Goal: Transaction & Acquisition: Purchase product/service

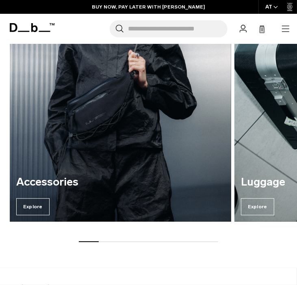
scroll to position [899, 0]
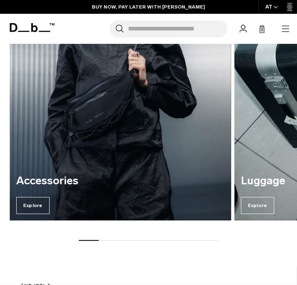
click at [168, 161] on img "1 / 7" at bounding box center [120, 71] width 221 height 298
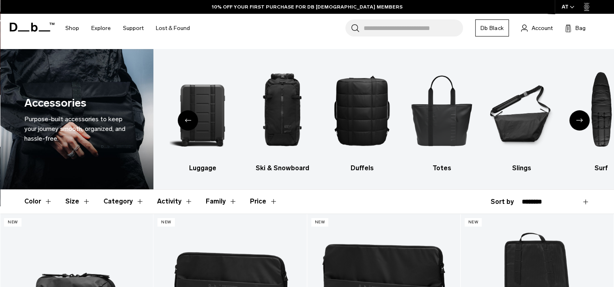
click at [296, 125] on div "Next slide" at bounding box center [579, 120] width 20 height 20
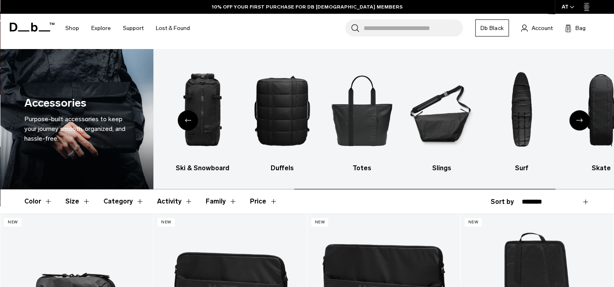
click at [296, 125] on div "Next slide" at bounding box center [579, 120] width 20 height 20
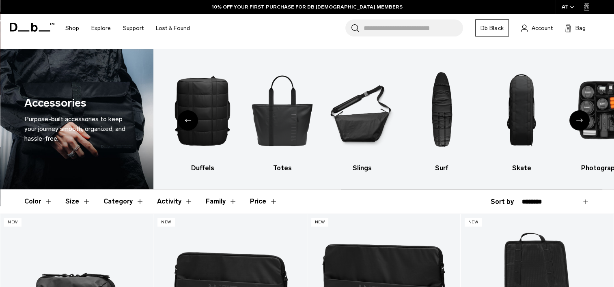
click at [296, 125] on div "Next slide" at bounding box center [579, 120] width 20 height 20
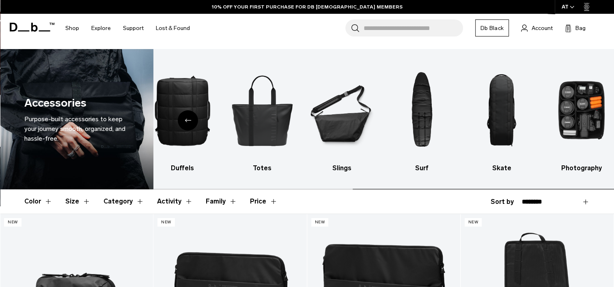
click at [296, 125] on img "10 / 10" at bounding box center [582, 110] width 66 height 98
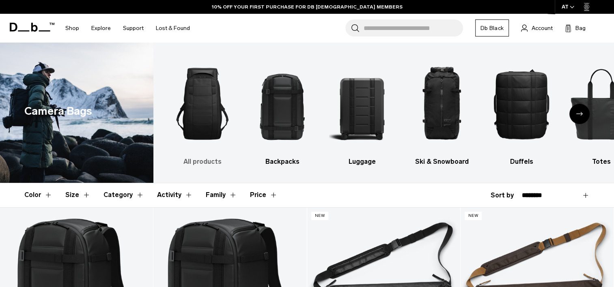
click at [196, 97] on img "1 / 10" at bounding box center [203, 104] width 66 height 98
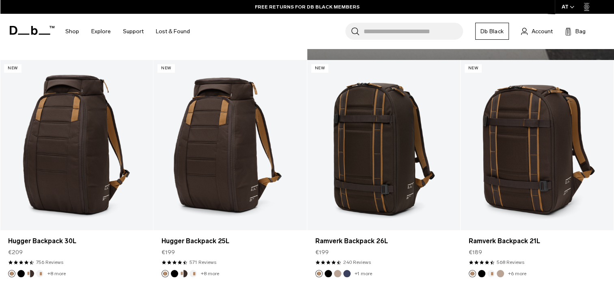
scroll to position [1317, 0]
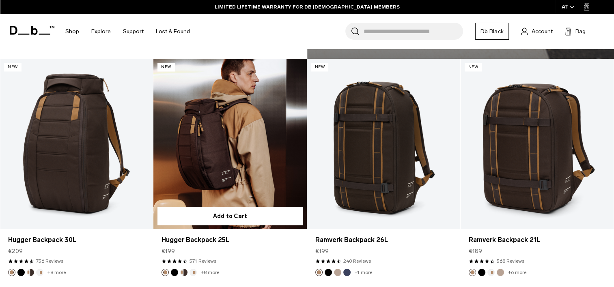
click at [251, 148] on link "Hugger Backpack 25L" at bounding box center [229, 144] width 153 height 170
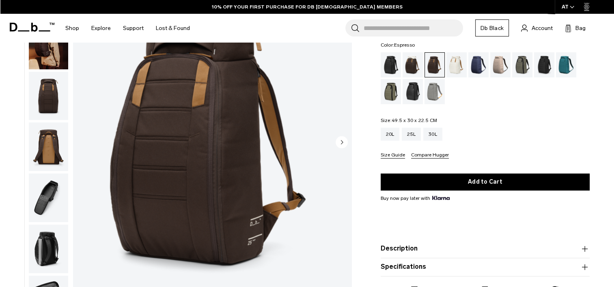
click at [43, 197] on img "button" at bounding box center [48, 198] width 39 height 49
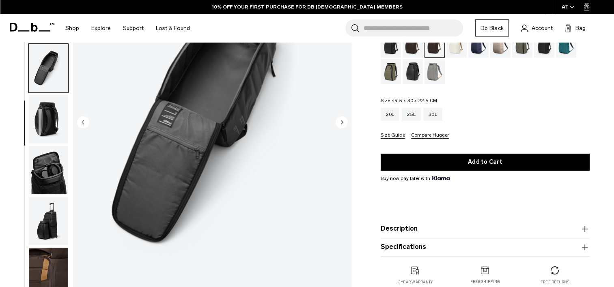
scroll to position [194, 0]
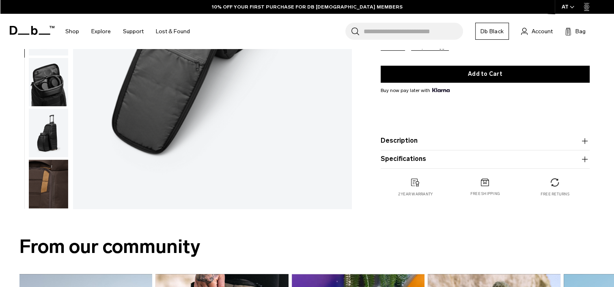
click at [57, 72] on img "button" at bounding box center [48, 82] width 39 height 49
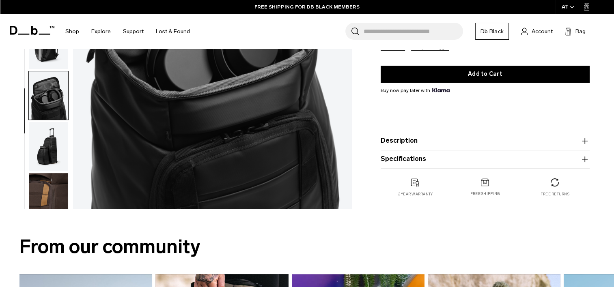
scroll to position [110, 0]
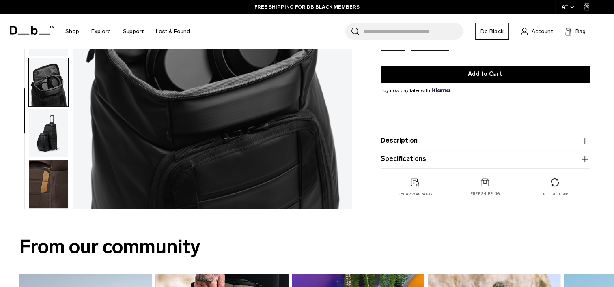
click at [52, 138] on img "button" at bounding box center [48, 133] width 39 height 49
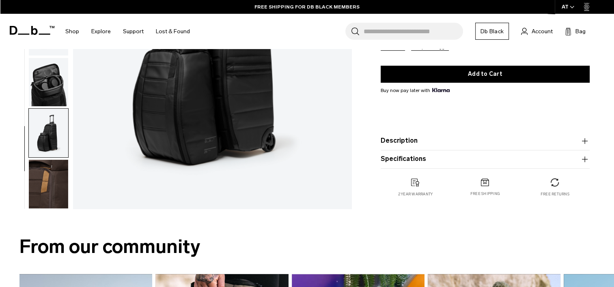
click at [52, 176] on img "button" at bounding box center [48, 184] width 39 height 49
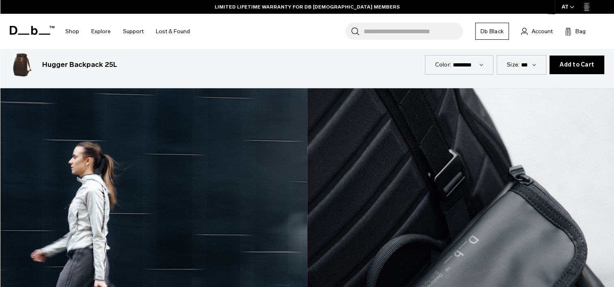
scroll to position [1240, 0]
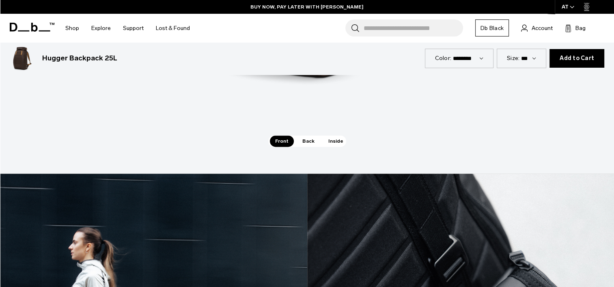
click at [329, 143] on span "Inside" at bounding box center [336, 141] width 26 height 11
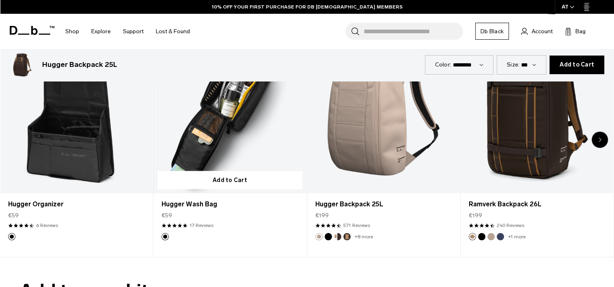
scroll to position [2132, 0]
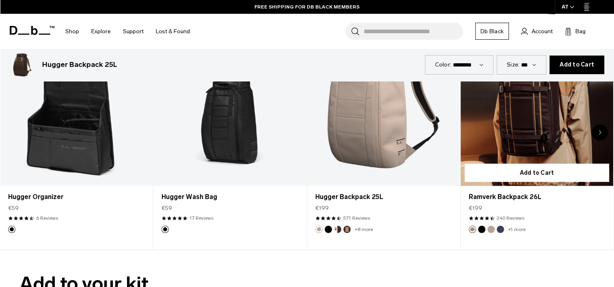
click at [513, 122] on link "Ramverk Backpack 26L" at bounding box center [536, 102] width 153 height 170
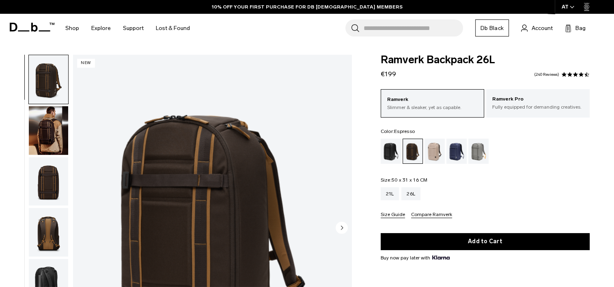
click at [43, 135] on img "button" at bounding box center [48, 130] width 39 height 49
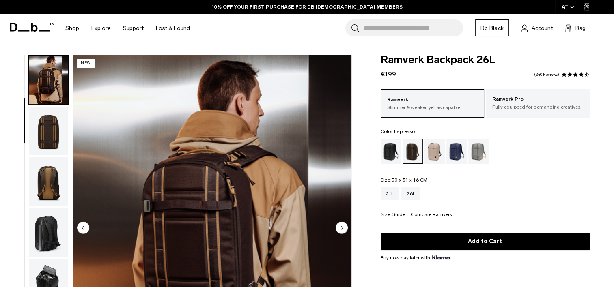
scroll to position [51, 0]
click at [42, 155] on ul at bounding box center [48, 229] width 40 height 348
click at [48, 201] on img "button" at bounding box center [48, 181] width 39 height 49
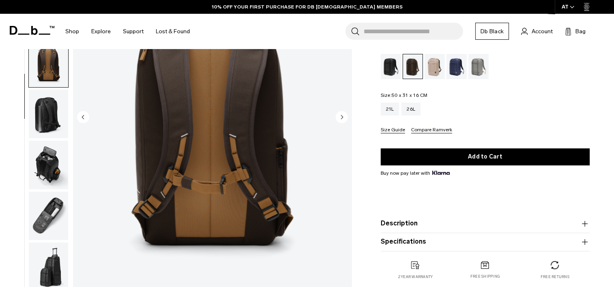
scroll to position [111, 0]
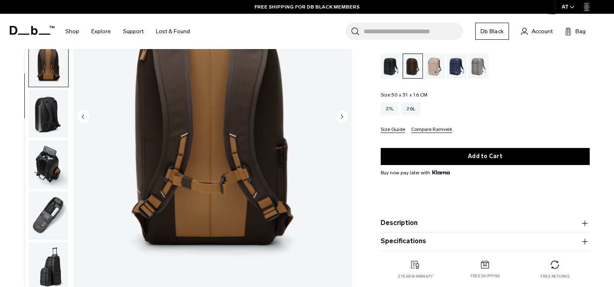
click at [50, 114] on img "button" at bounding box center [48, 113] width 39 height 49
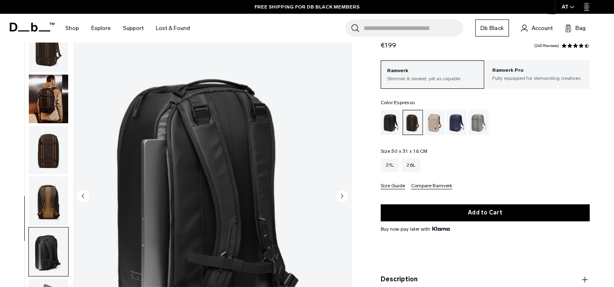
scroll to position [159, 0]
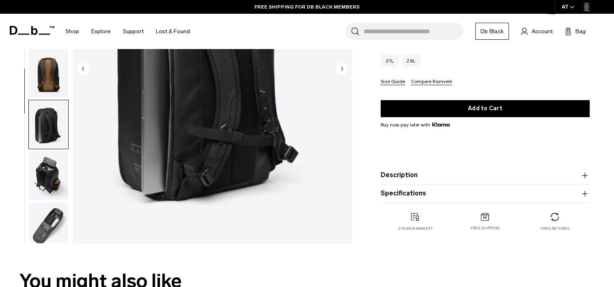
click at [50, 166] on img "button" at bounding box center [48, 175] width 39 height 49
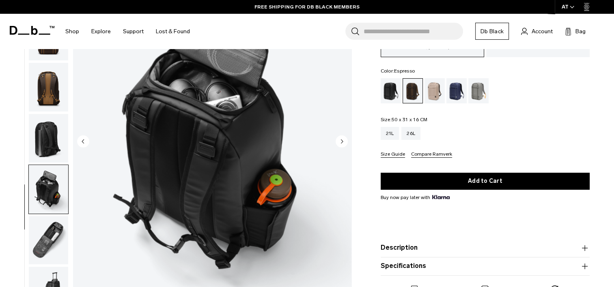
scroll to position [64, 0]
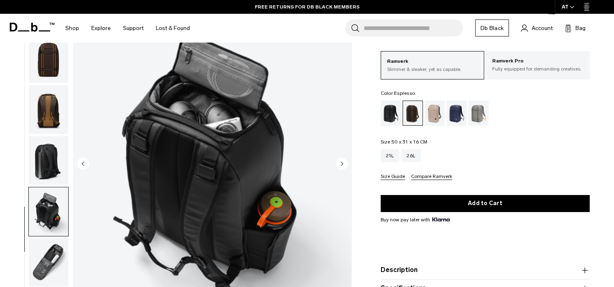
click at [52, 253] on img "button" at bounding box center [48, 263] width 39 height 49
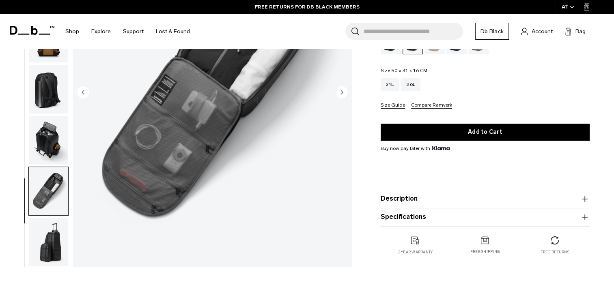
scroll to position [187, 0]
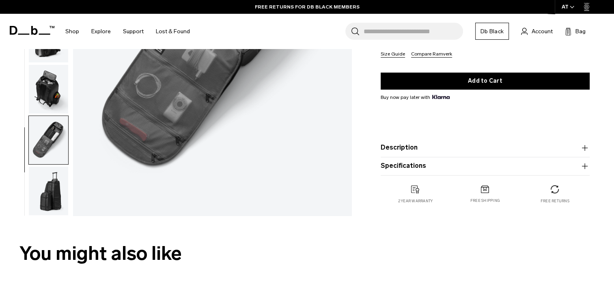
click at [52, 185] on img "button" at bounding box center [48, 191] width 39 height 49
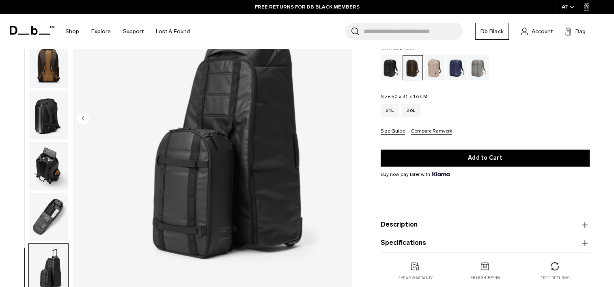
scroll to position [88, 0]
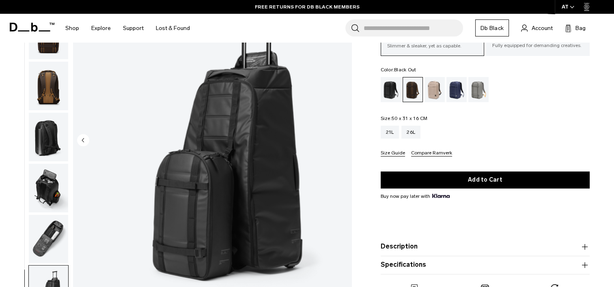
click at [386, 85] on div "Black Out" at bounding box center [391, 89] width 21 height 25
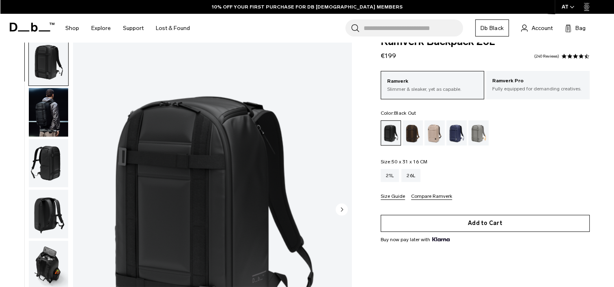
click at [483, 228] on button "Add to Cart" at bounding box center [485, 223] width 209 height 17
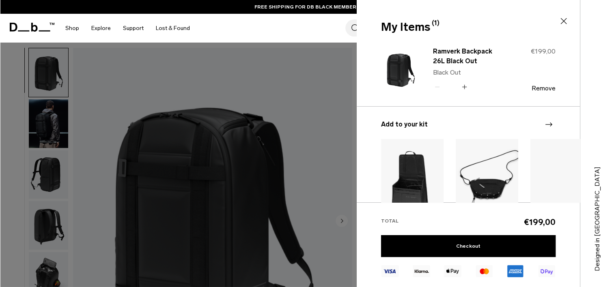
scroll to position [6, 0]
click at [287, 105] on div at bounding box center [307, 143] width 614 height 287
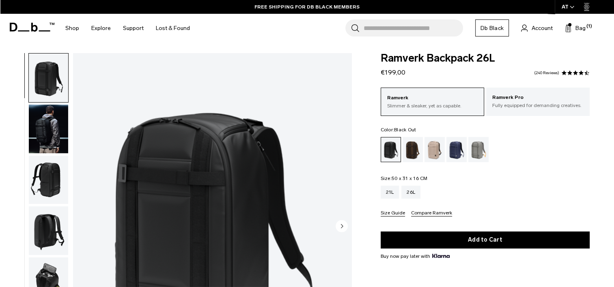
scroll to position [0, 0]
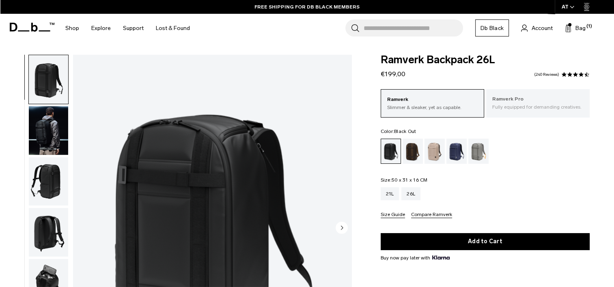
click at [502, 98] on p "Ramverk Pro" at bounding box center [537, 99] width 91 height 8
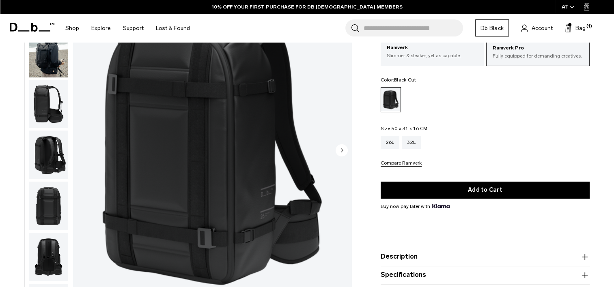
click at [55, 97] on img "button" at bounding box center [48, 104] width 39 height 49
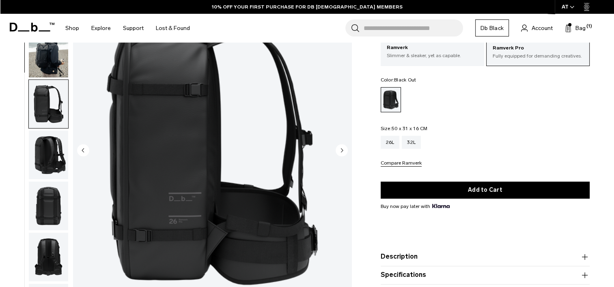
scroll to position [102, 0]
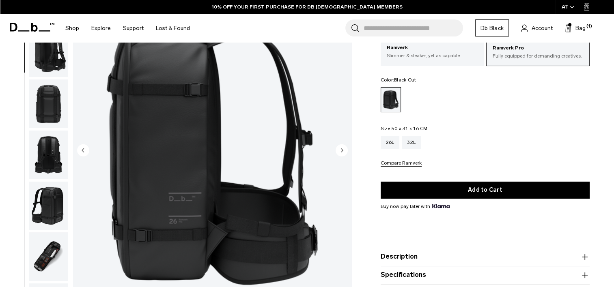
click at [50, 110] on img "button" at bounding box center [48, 104] width 39 height 49
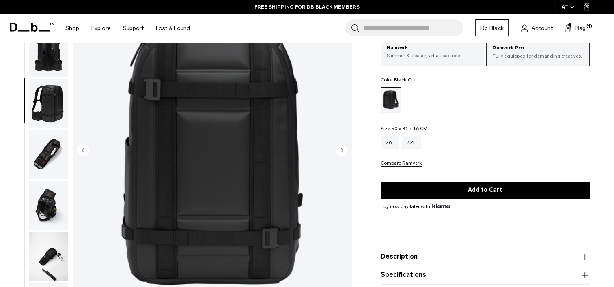
click at [49, 127] on img "button" at bounding box center [48, 104] width 39 height 49
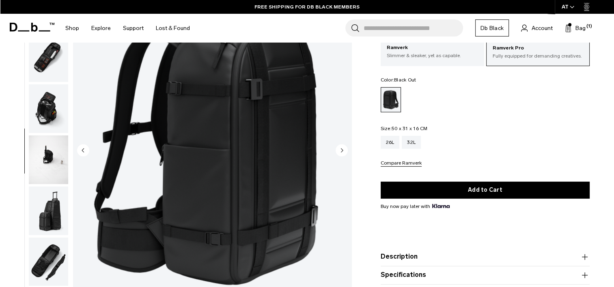
scroll to position [306, 0]
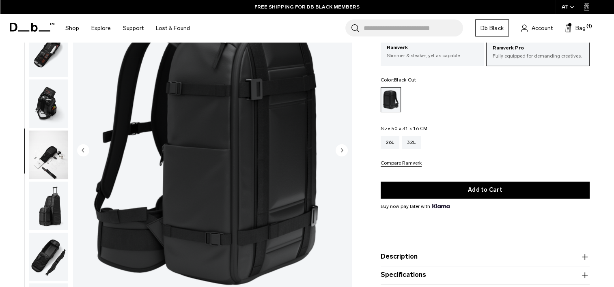
click at [47, 147] on img "button" at bounding box center [48, 155] width 39 height 49
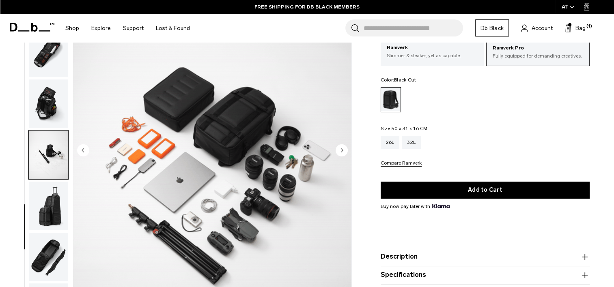
scroll to position [315, 0]
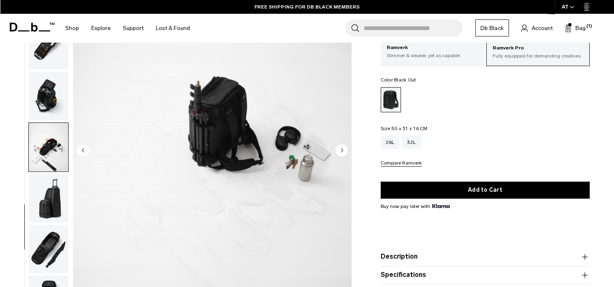
click at [43, 179] on img "button" at bounding box center [48, 198] width 39 height 49
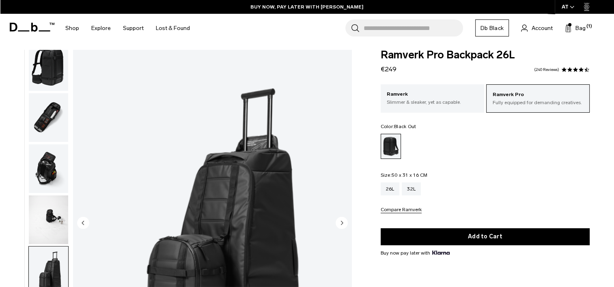
scroll to position [0, 0]
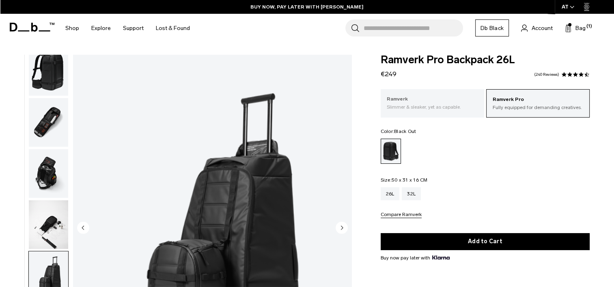
click at [415, 101] on p "Ramverk" at bounding box center [432, 99] width 91 height 8
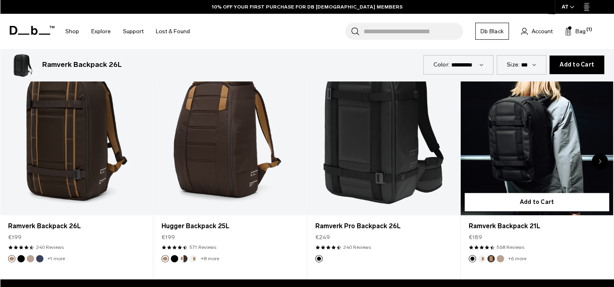
scroll to position [432, 0]
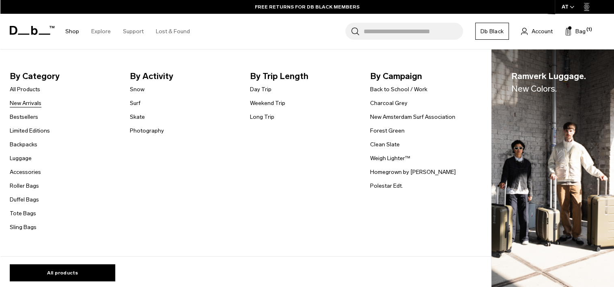
click at [26, 105] on link "New Arrivals" at bounding box center [26, 103] width 32 height 9
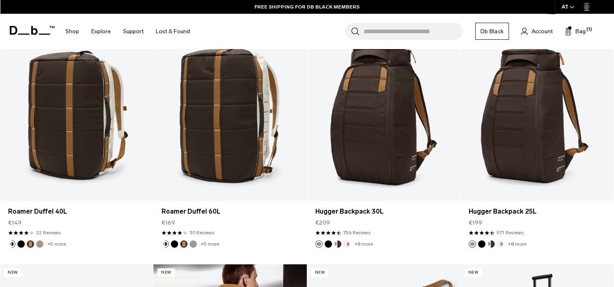
scroll to position [1892, 0]
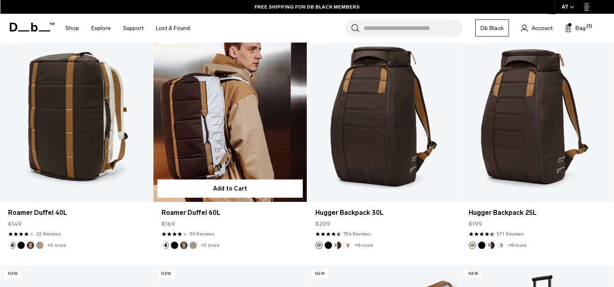
click at [230, 116] on link "Roamer Duffel 60L" at bounding box center [229, 117] width 153 height 170
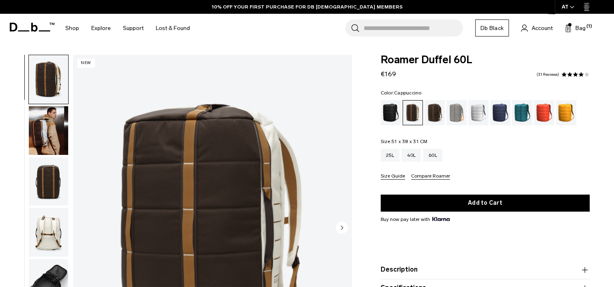
click at [46, 229] on img "button" at bounding box center [48, 232] width 39 height 49
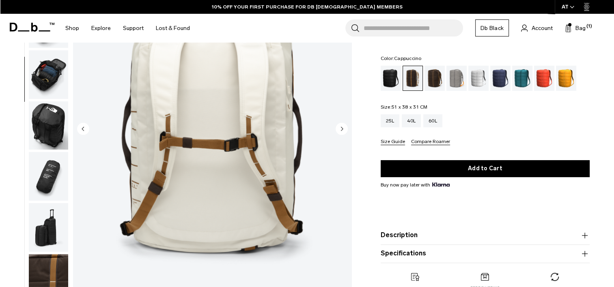
scroll to position [136, 0]
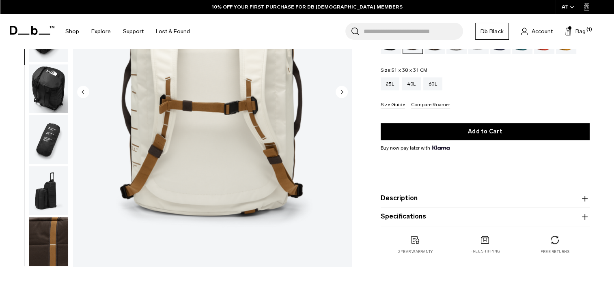
click at [52, 93] on img "button" at bounding box center [48, 89] width 39 height 49
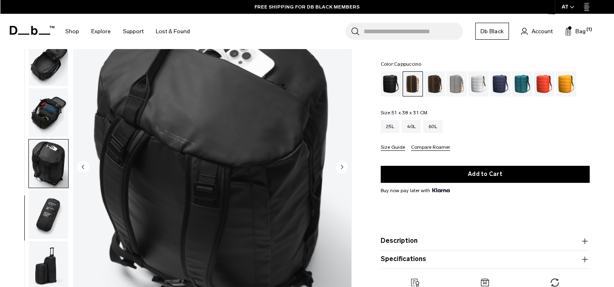
scroll to position [37, 0]
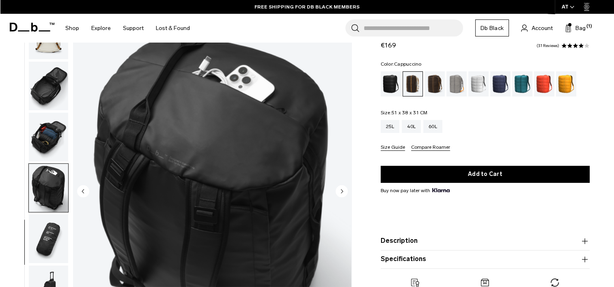
click at [39, 129] on img "button" at bounding box center [48, 137] width 39 height 49
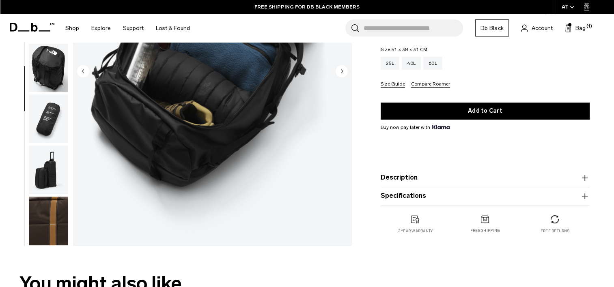
scroll to position [189, 0]
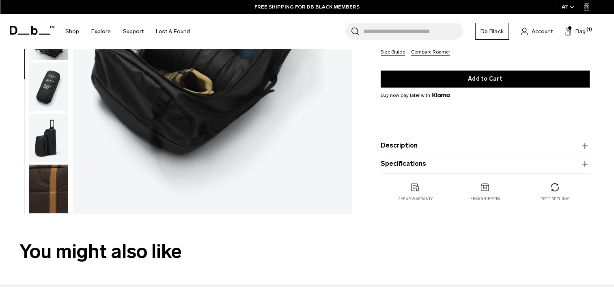
click at [39, 143] on img "button" at bounding box center [48, 138] width 39 height 49
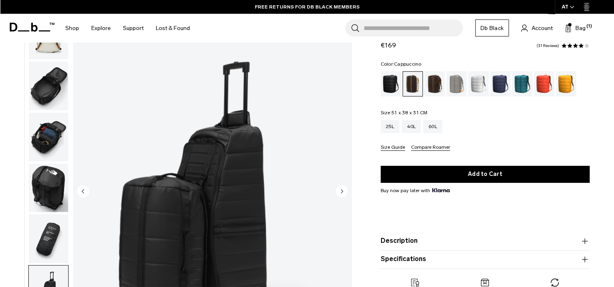
scroll to position [0, 0]
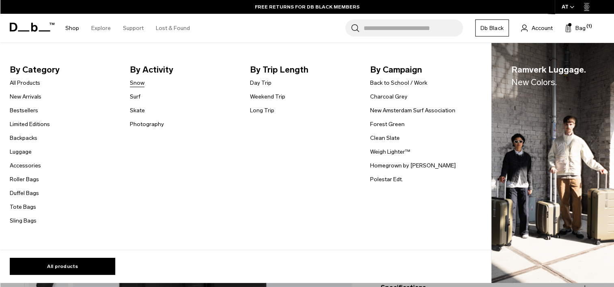
click at [137, 83] on link "Snow" at bounding box center [137, 83] width 15 height 9
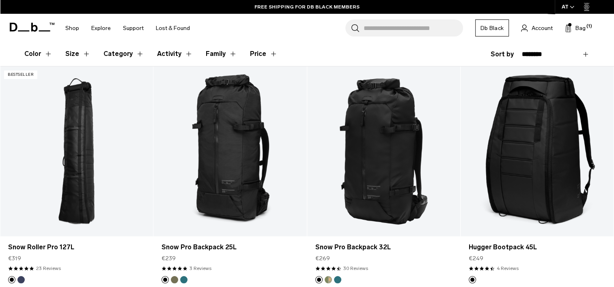
scroll to position [138, 0]
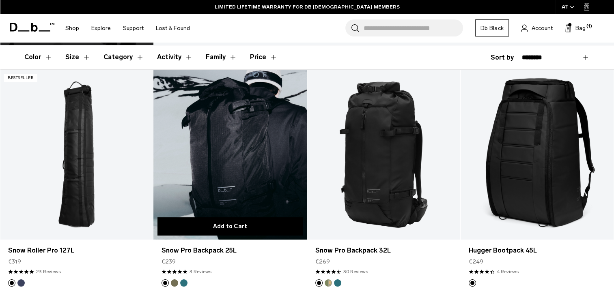
click at [252, 232] on button "Add to Cart" at bounding box center [229, 226] width 145 height 18
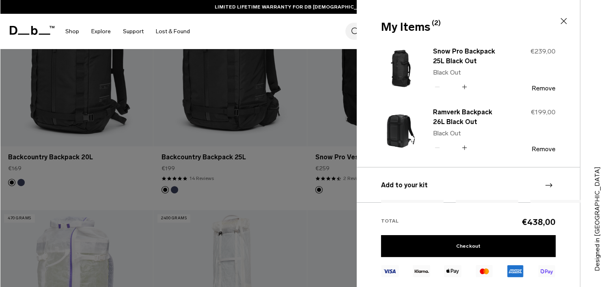
scroll to position [549, 0]
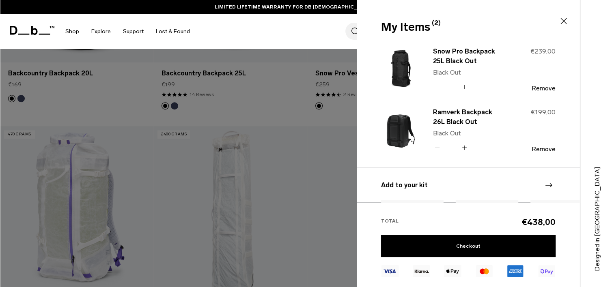
click at [260, 123] on div at bounding box center [307, 143] width 614 height 287
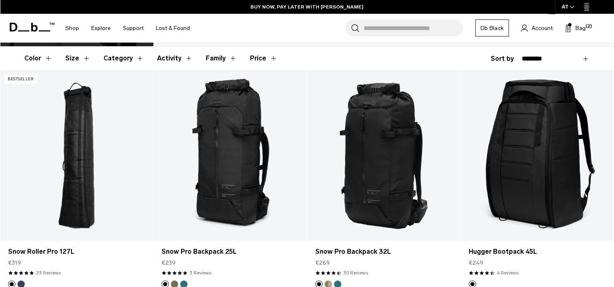
scroll to position [136, 0]
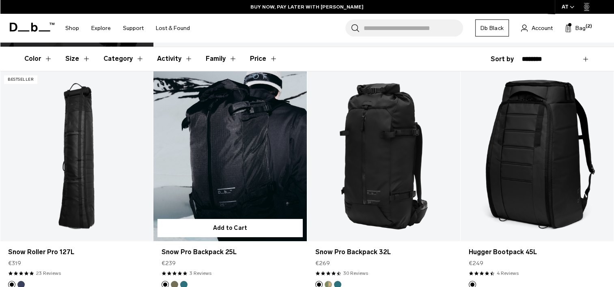
click at [260, 162] on link "Snow Pro Backpack 25L" at bounding box center [229, 156] width 153 height 170
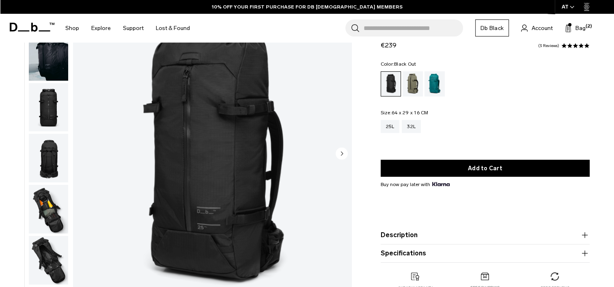
click at [53, 114] on img "button" at bounding box center [48, 107] width 39 height 49
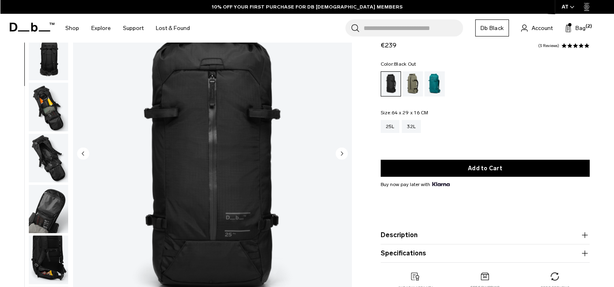
click at [50, 110] on img "button" at bounding box center [48, 107] width 39 height 49
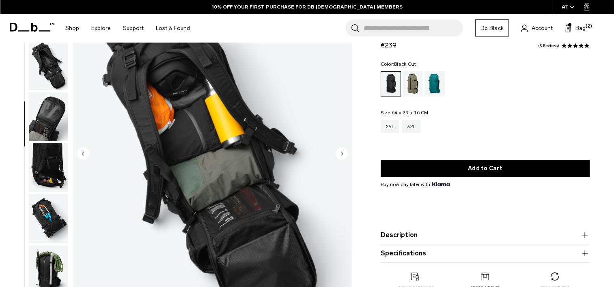
scroll to position [204, 0]
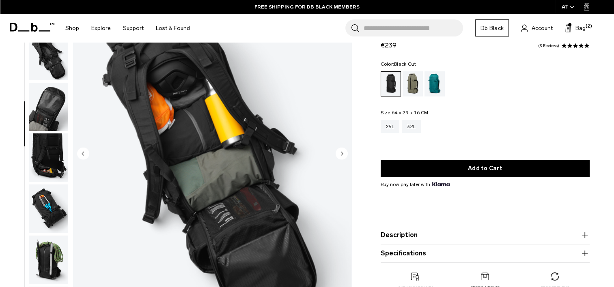
click at [50, 111] on img "button" at bounding box center [48, 107] width 39 height 49
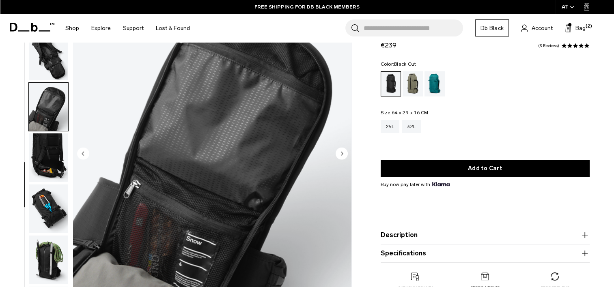
scroll to position [213, 0]
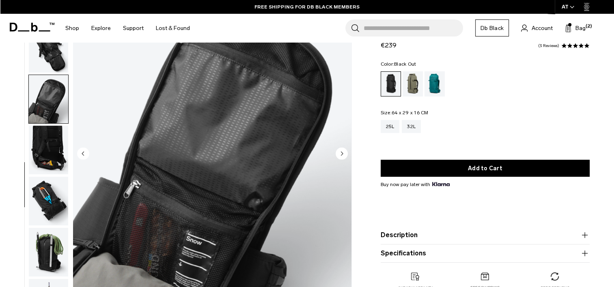
click at [47, 138] on img "button" at bounding box center [48, 150] width 39 height 49
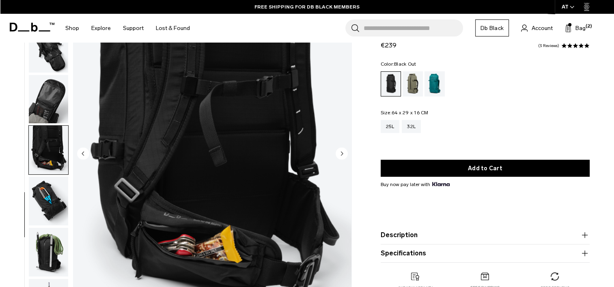
click at [45, 200] on img "button" at bounding box center [48, 201] width 39 height 49
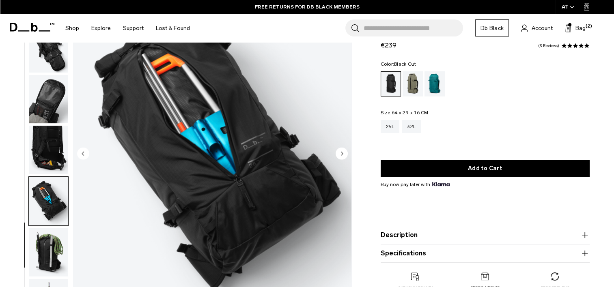
click at [45, 246] on img "button" at bounding box center [48, 252] width 39 height 49
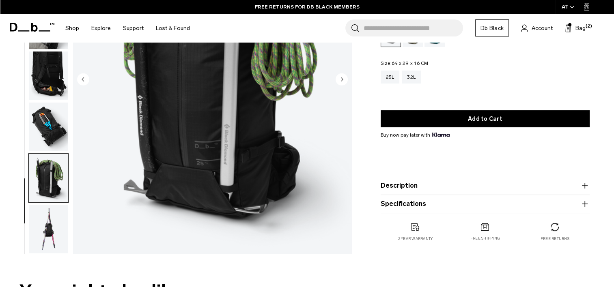
scroll to position [169, 0]
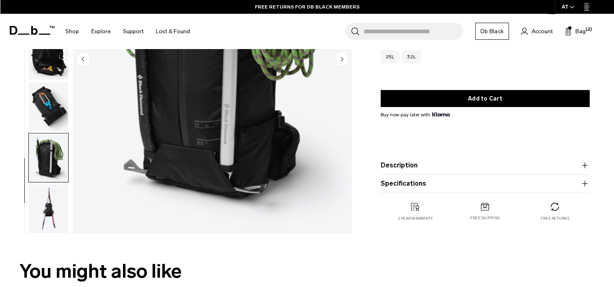
click at [35, 209] on img "button" at bounding box center [48, 209] width 39 height 49
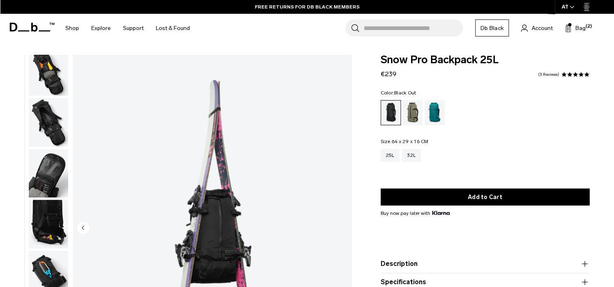
scroll to position [0, 0]
click at [54, 67] on img "button" at bounding box center [48, 71] width 39 height 49
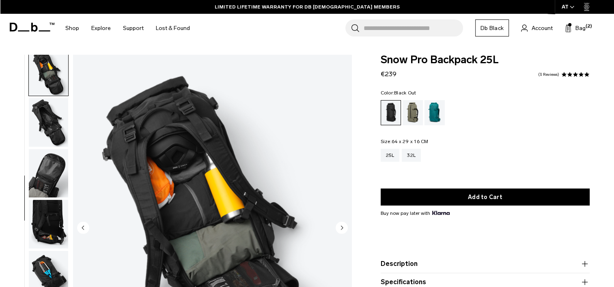
scroll to position [204, 0]
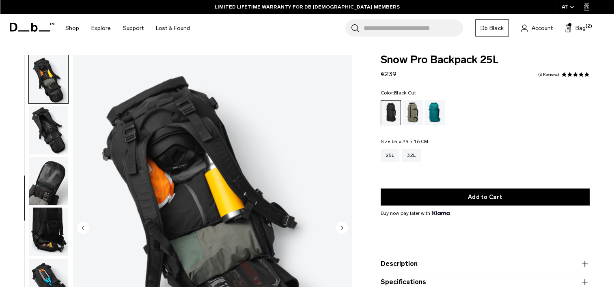
click at [47, 110] on img "button" at bounding box center [48, 130] width 39 height 49
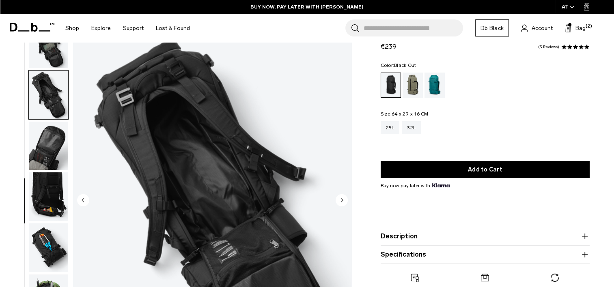
scroll to position [19, 0]
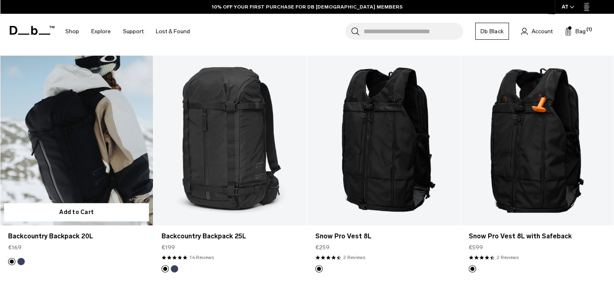
scroll to position [386, 0]
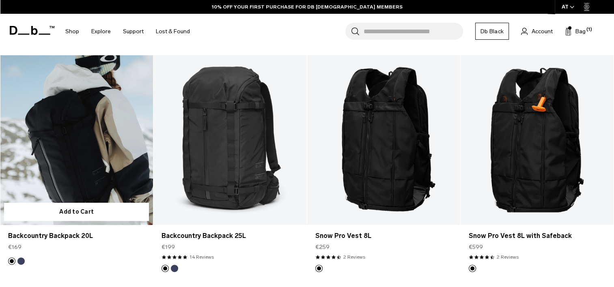
click at [82, 113] on link "Backcountry Backpack 20L" at bounding box center [76, 140] width 153 height 170
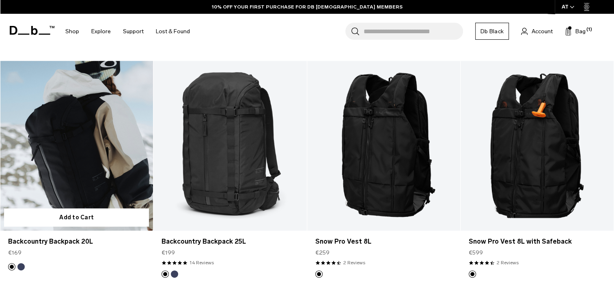
scroll to position [390, 0]
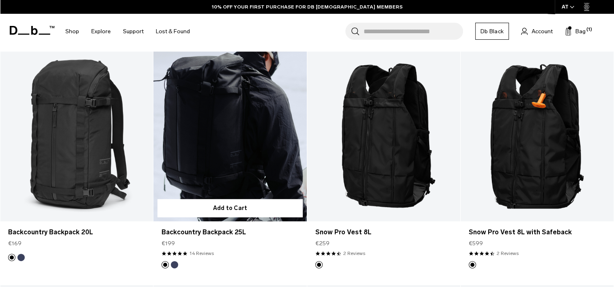
click at [222, 155] on link "Backcountry Backpack 25L" at bounding box center [229, 137] width 153 height 170
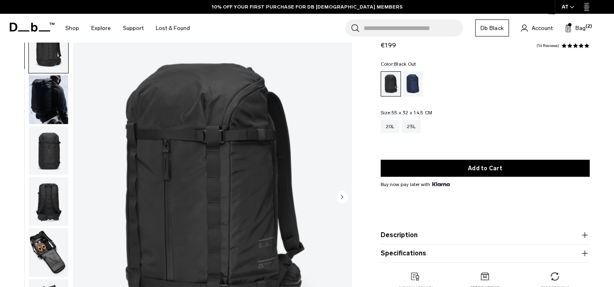
click at [49, 98] on img "button" at bounding box center [48, 99] width 39 height 49
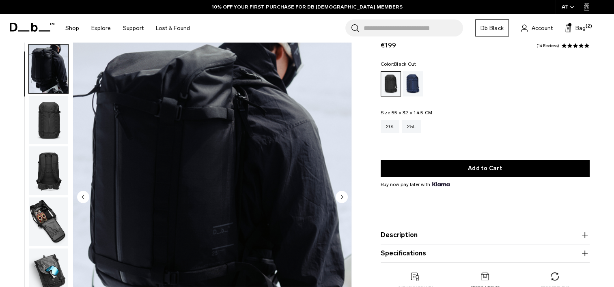
scroll to position [51, 0]
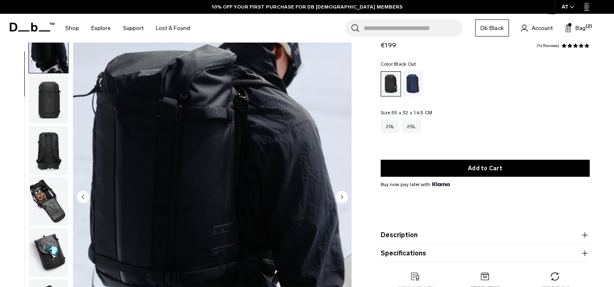
click at [49, 109] on img "button" at bounding box center [48, 99] width 39 height 49
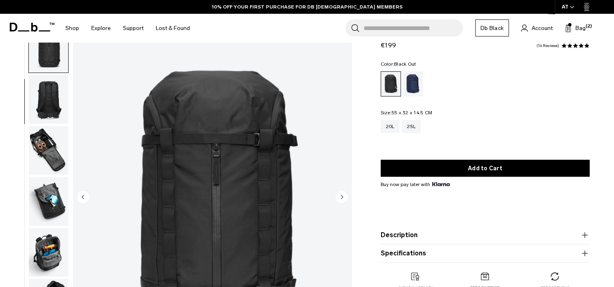
click at [49, 112] on img "button" at bounding box center [48, 99] width 39 height 49
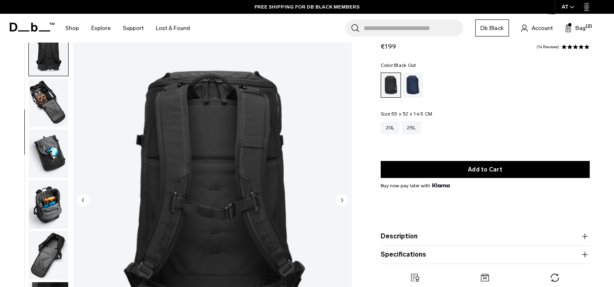
scroll to position [26, 0]
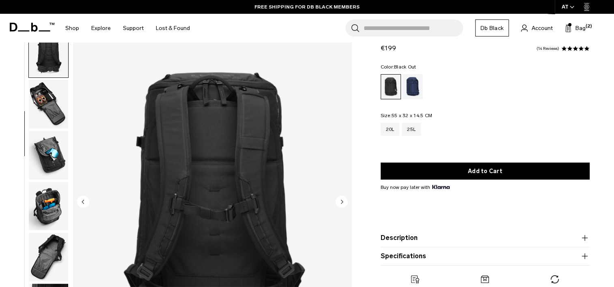
click at [52, 137] on img "button" at bounding box center [48, 155] width 39 height 49
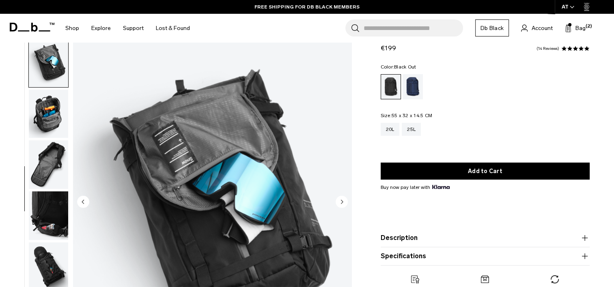
scroll to position [255, 0]
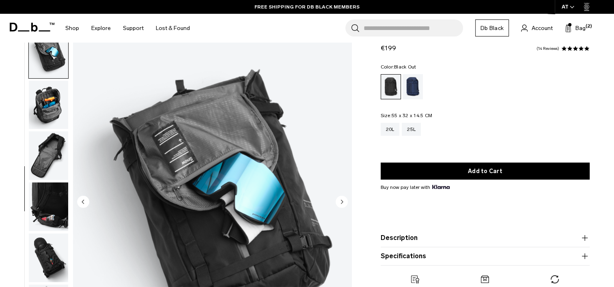
click at [54, 109] on img "button" at bounding box center [48, 105] width 39 height 49
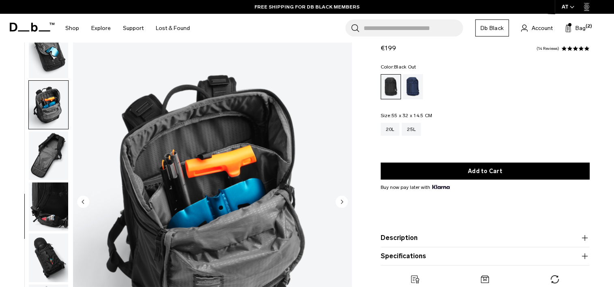
scroll to position [263, 0]
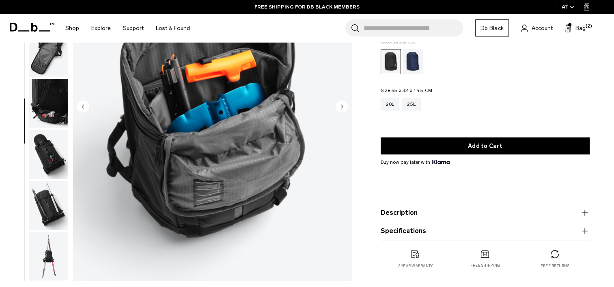
click at [54, 108] on img "button" at bounding box center [48, 103] width 39 height 49
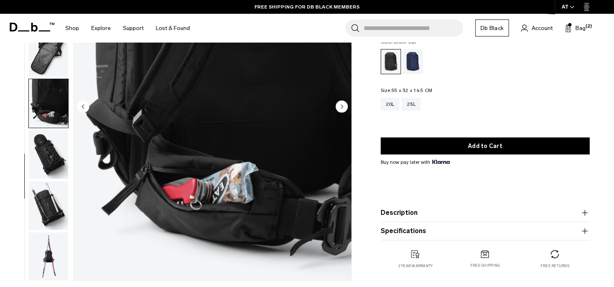
scroll to position [122, 0]
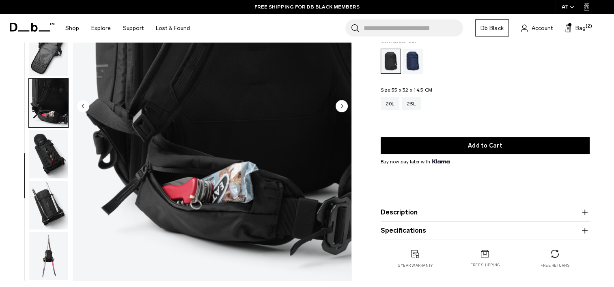
click at [55, 152] on img "button" at bounding box center [48, 154] width 39 height 49
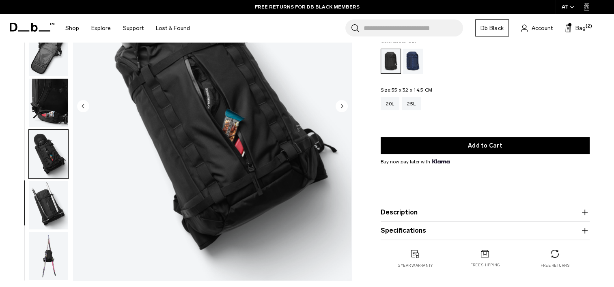
click at [50, 192] on img "button" at bounding box center [48, 205] width 39 height 49
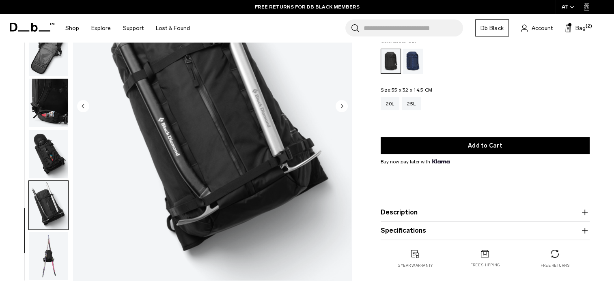
click at [50, 230] on ul at bounding box center [48, 107] width 40 height 348
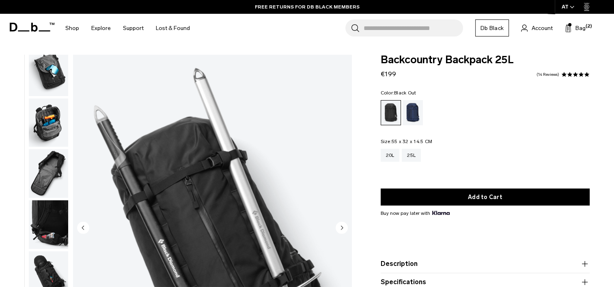
click at [52, 83] on img "button" at bounding box center [48, 71] width 39 height 49
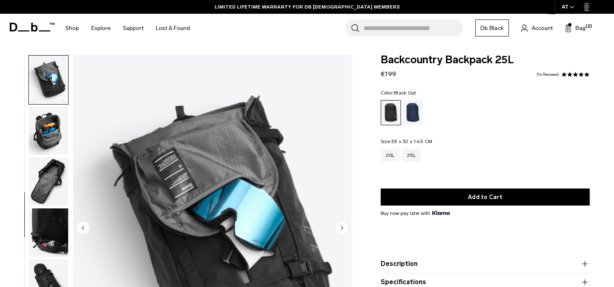
click at [58, 219] on img "button" at bounding box center [48, 233] width 39 height 49
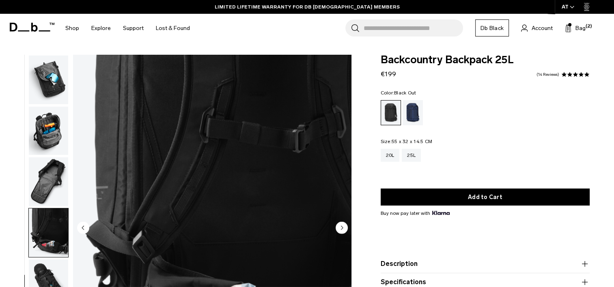
scroll to position [263, 0]
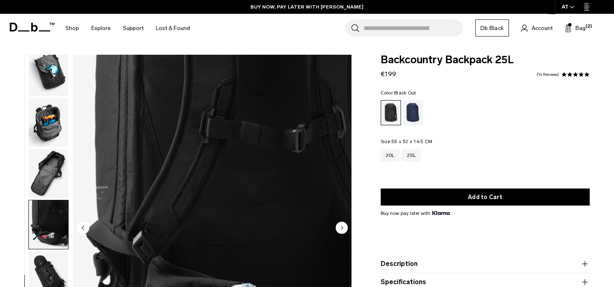
click at [60, 148] on ul at bounding box center [48, 229] width 40 height 348
click at [55, 164] on img "button" at bounding box center [48, 173] width 39 height 49
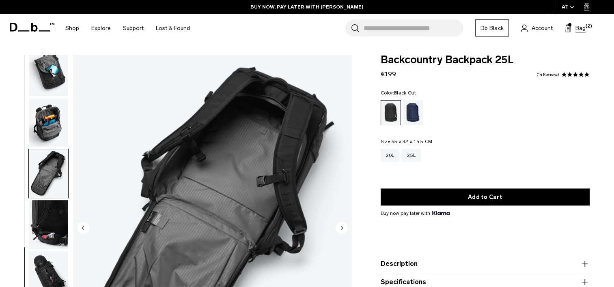
click at [584, 26] on span "Bag" at bounding box center [580, 28] width 10 height 9
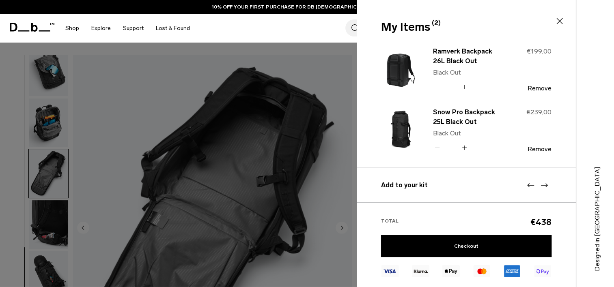
click at [196, 167] on div at bounding box center [307, 143] width 614 height 287
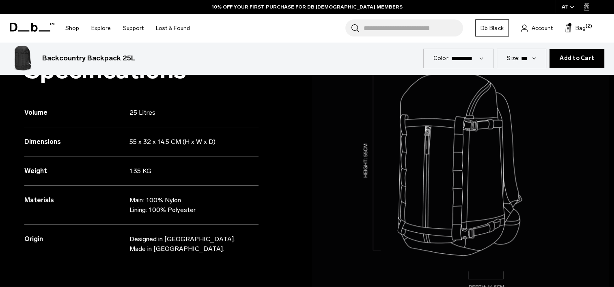
scroll to position [712, 0]
click at [574, 60] on span "Add to Cart" at bounding box center [576, 58] width 34 height 6
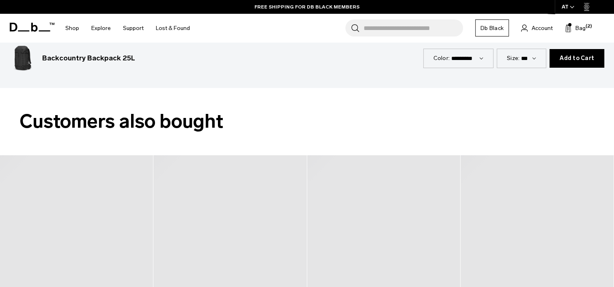
scroll to position [1324, 0]
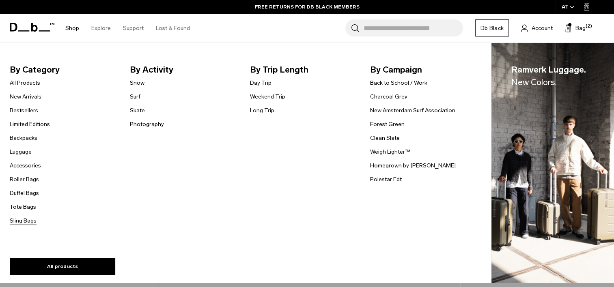
click at [24, 219] on link "Sling Bags" at bounding box center [23, 221] width 27 height 9
